Goal: Task Accomplishment & Management: Complete application form

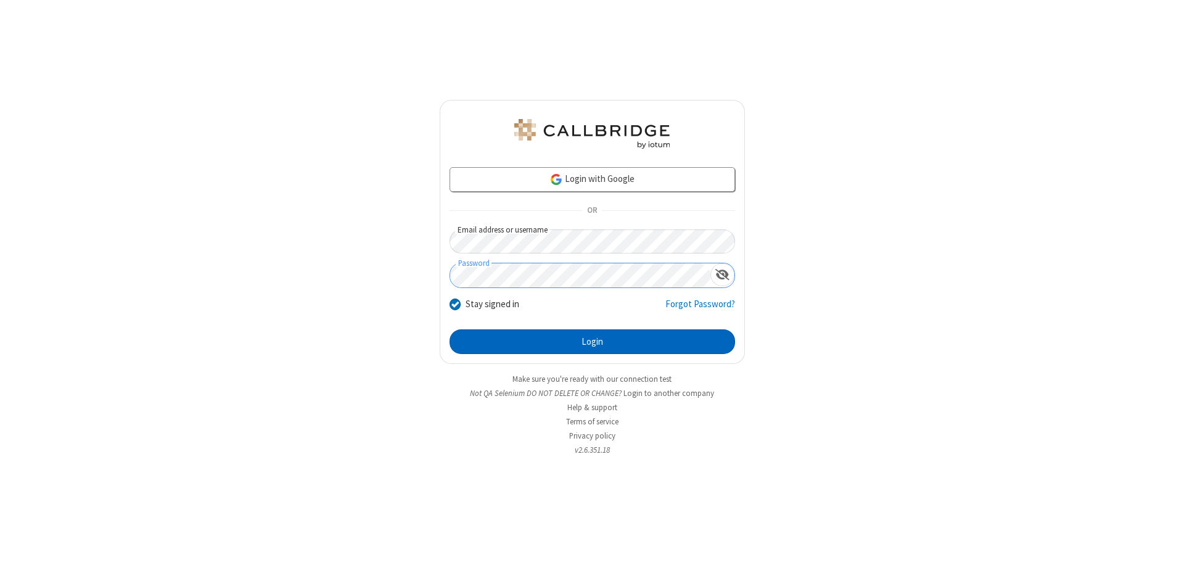
click at [592, 342] on button "Login" at bounding box center [593, 341] width 286 height 25
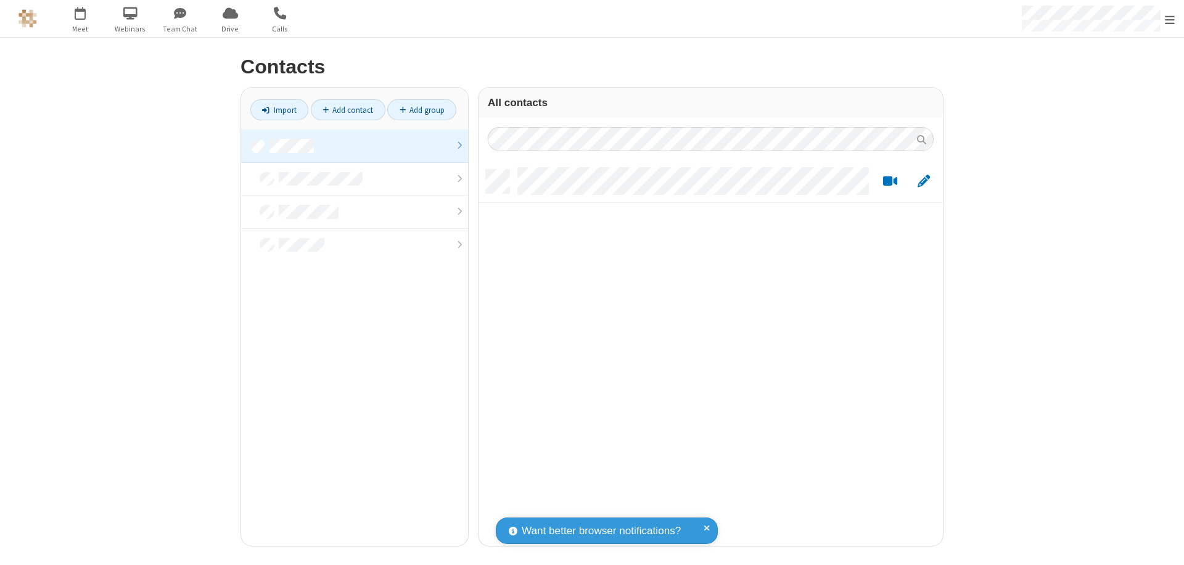
scroll to position [376, 455]
click at [355, 146] on link at bounding box center [354, 145] width 227 height 33
click at [348, 110] on link "Add contact" at bounding box center [348, 109] width 75 height 21
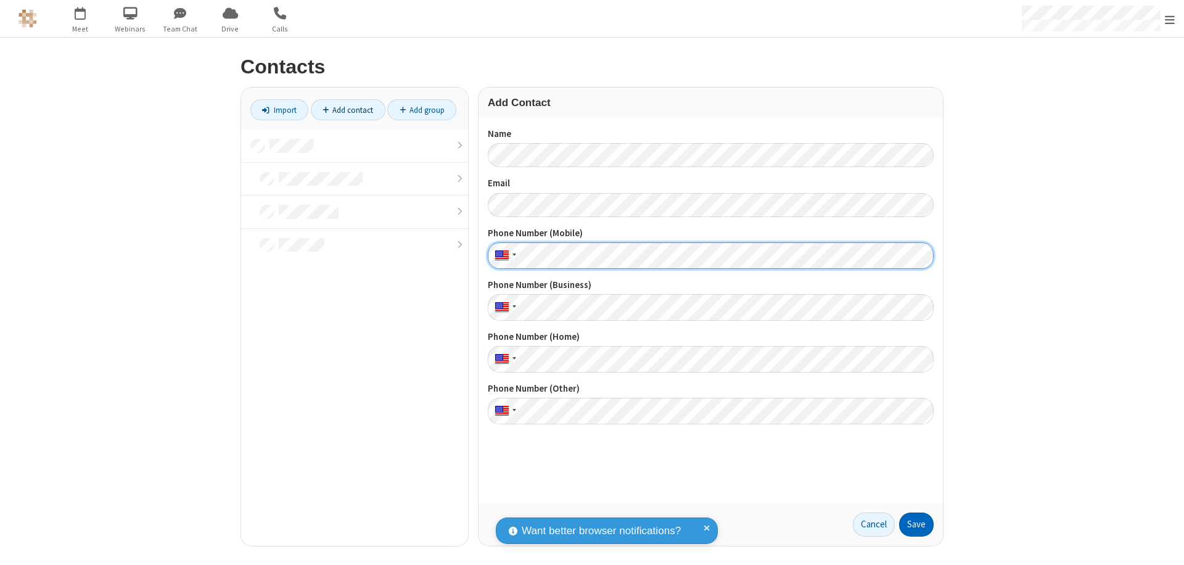
click at [916, 524] on button "Save" at bounding box center [916, 524] width 35 height 25
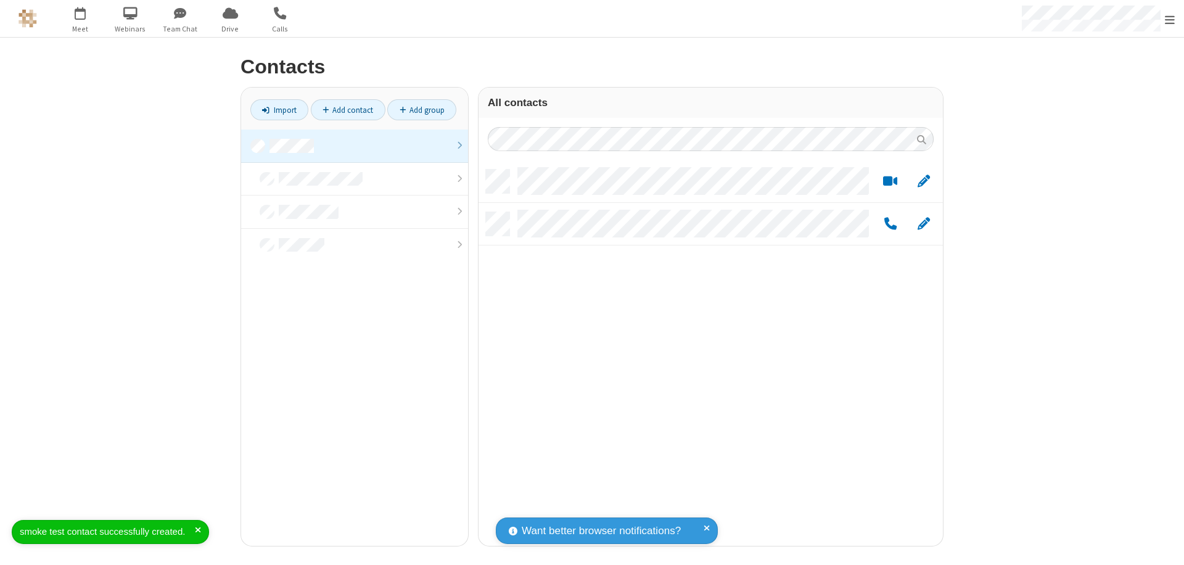
scroll to position [376, 455]
click at [348, 110] on link "Add contact" at bounding box center [348, 109] width 75 height 21
